Goal: Task Accomplishment & Management: Manage account settings

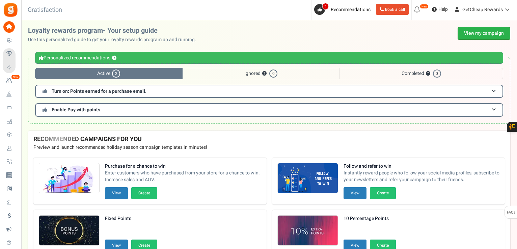
click at [467, 32] on link "View my campaign" at bounding box center [483, 33] width 53 height 13
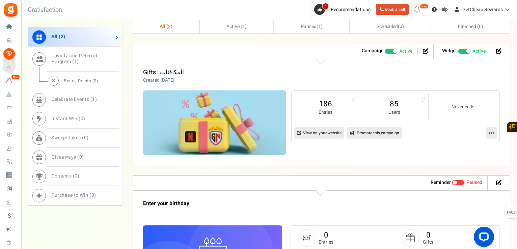
scroll to position [371, 0]
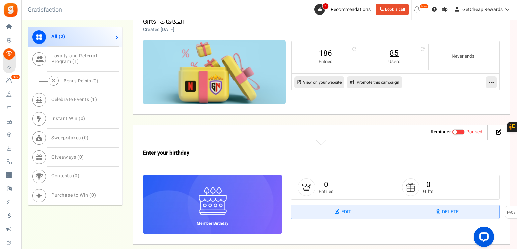
click at [393, 50] on link "85" at bounding box center [394, 53] width 55 height 11
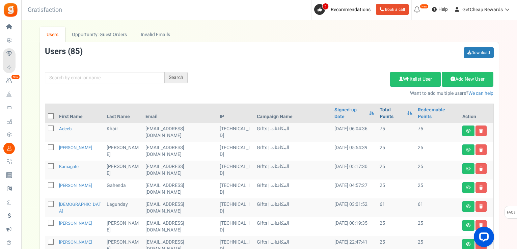
click at [380, 110] on link "Total Points" at bounding box center [391, 113] width 24 height 13
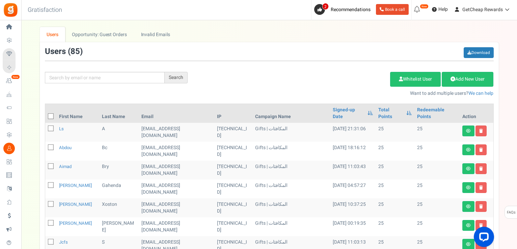
click at [52, 114] on icon at bounding box center [51, 116] width 4 height 4
click at [46, 115] on input "checkbox" at bounding box center [43, 117] width 4 height 4
checkbox input "true"
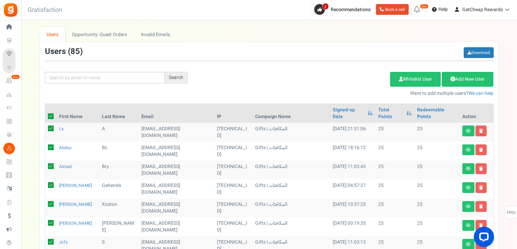
checkbox input "true"
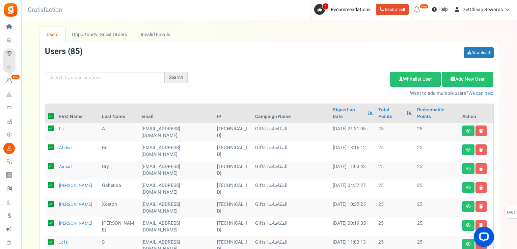
checkbox input "true"
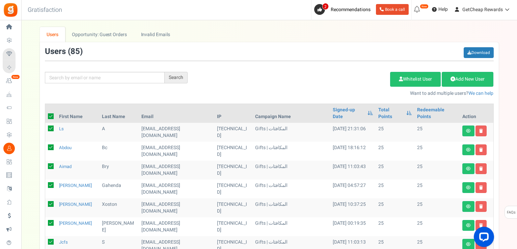
checkbox input "true"
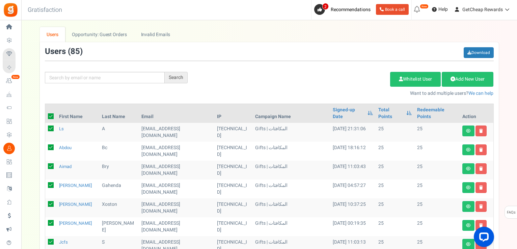
checkbox input "true"
click at [366, 79] on link "Delete Selected Users" at bounding box center [356, 79] width 66 height 15
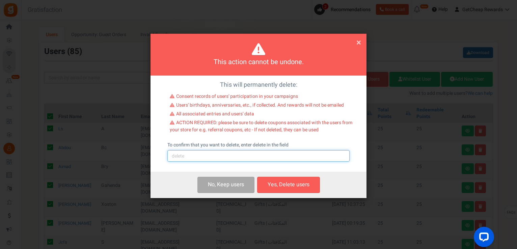
click at [262, 156] on input "text" at bounding box center [258, 155] width 182 height 11
type input "delete"
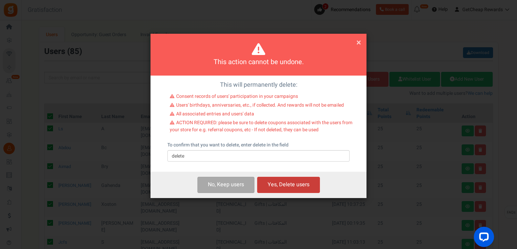
click at [281, 182] on button "Yes, Delete users" at bounding box center [288, 185] width 63 height 16
checkbox input "false"
